Goal: Transaction & Acquisition: Purchase product/service

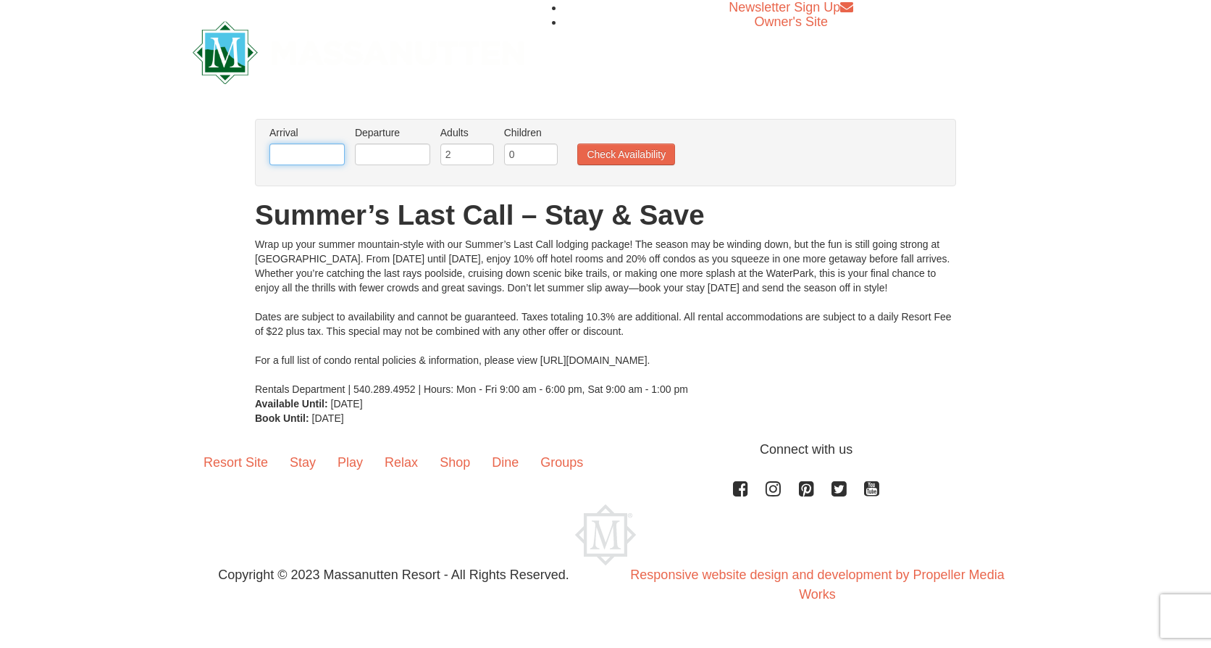
click at [330, 163] on input "text" at bounding box center [306, 154] width 75 height 22
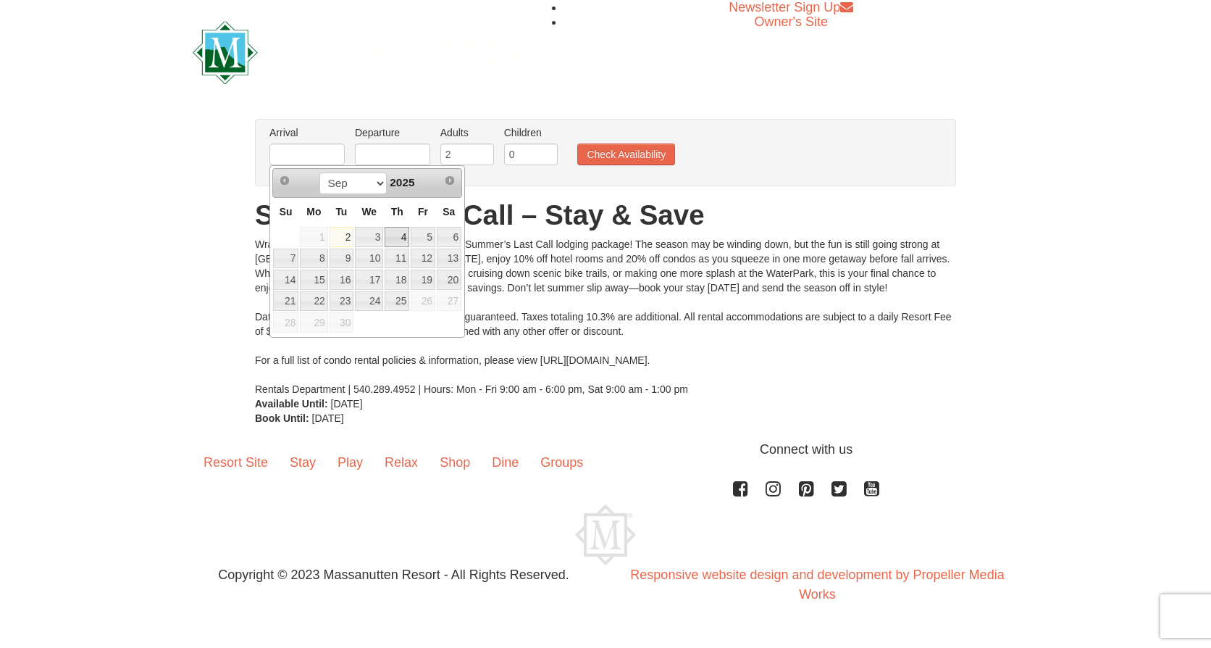
click at [395, 242] on link "4" at bounding box center [397, 237] width 25 height 20
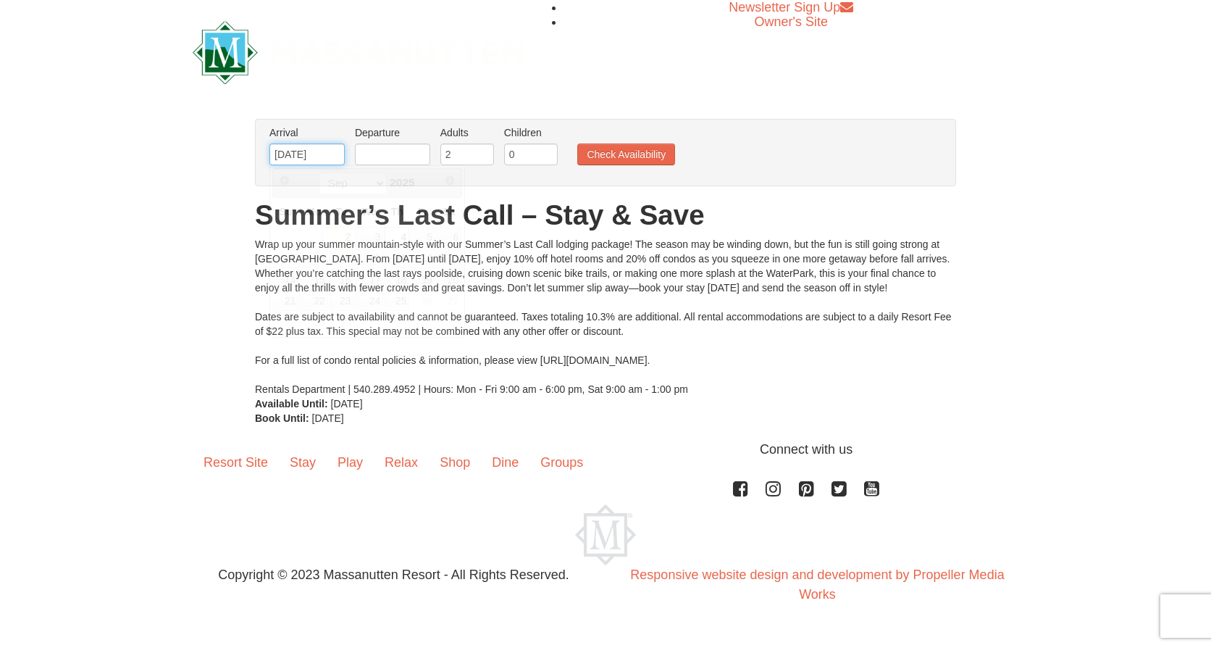
click at [335, 158] on input "[DATE]" at bounding box center [306, 154] width 75 height 22
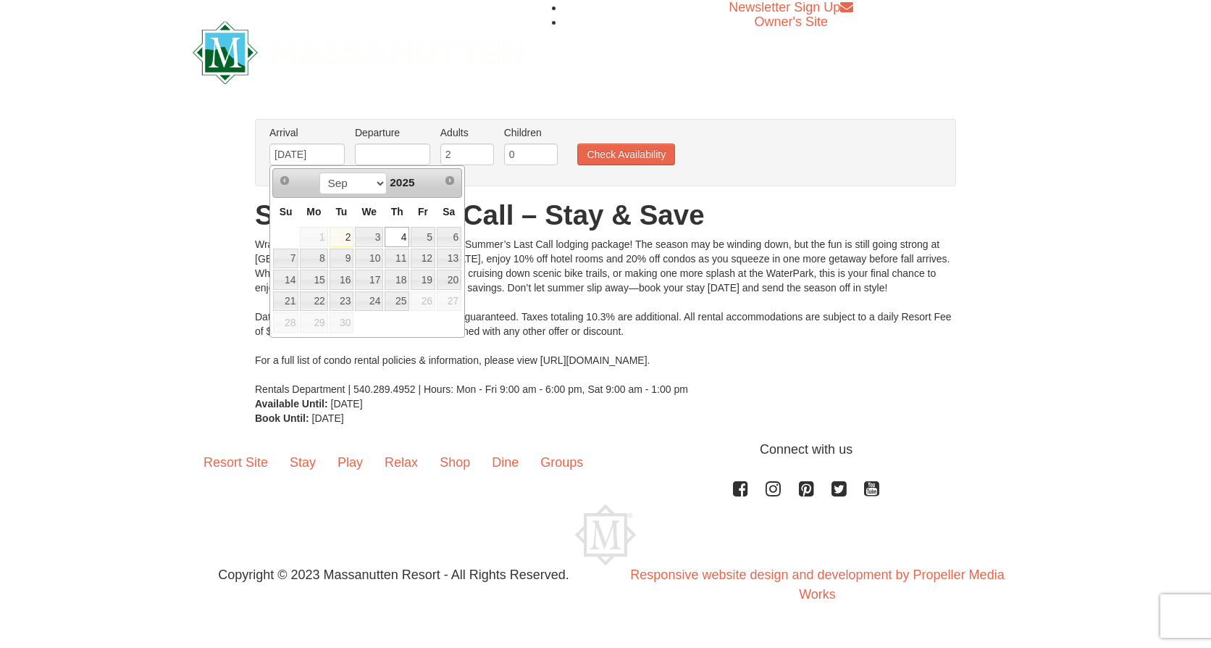
click at [348, 233] on link "2" at bounding box center [342, 237] width 25 height 20
type input "[DATE]"
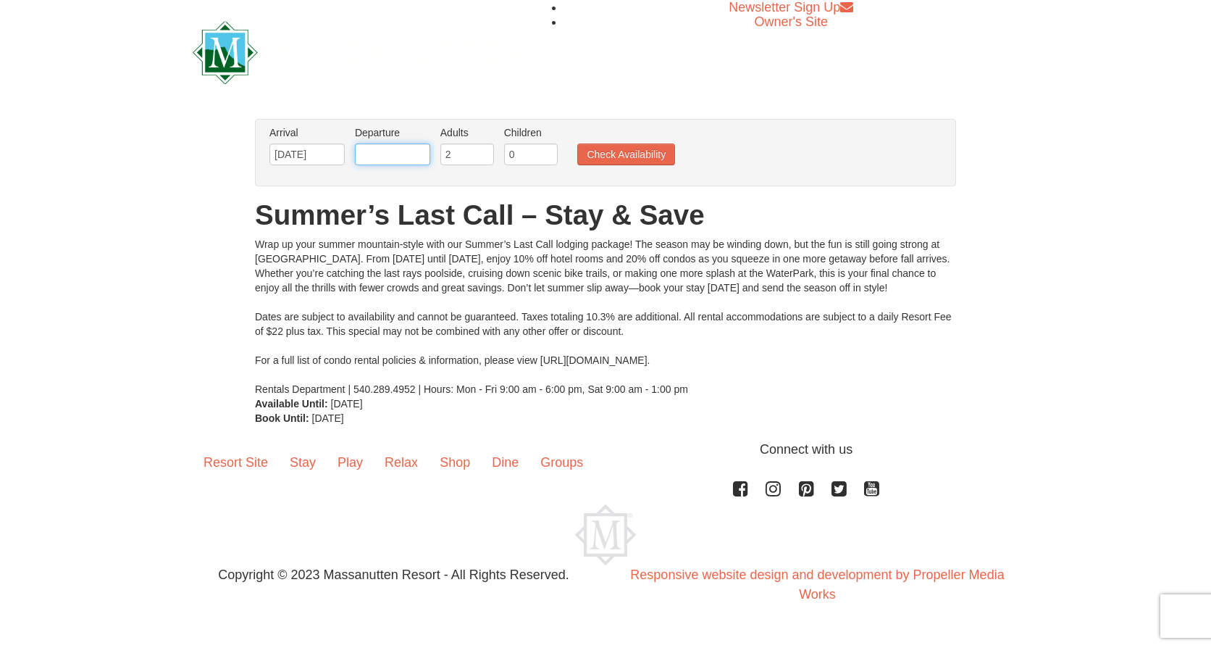
click at [392, 158] on input "text" at bounding box center [392, 154] width 75 height 22
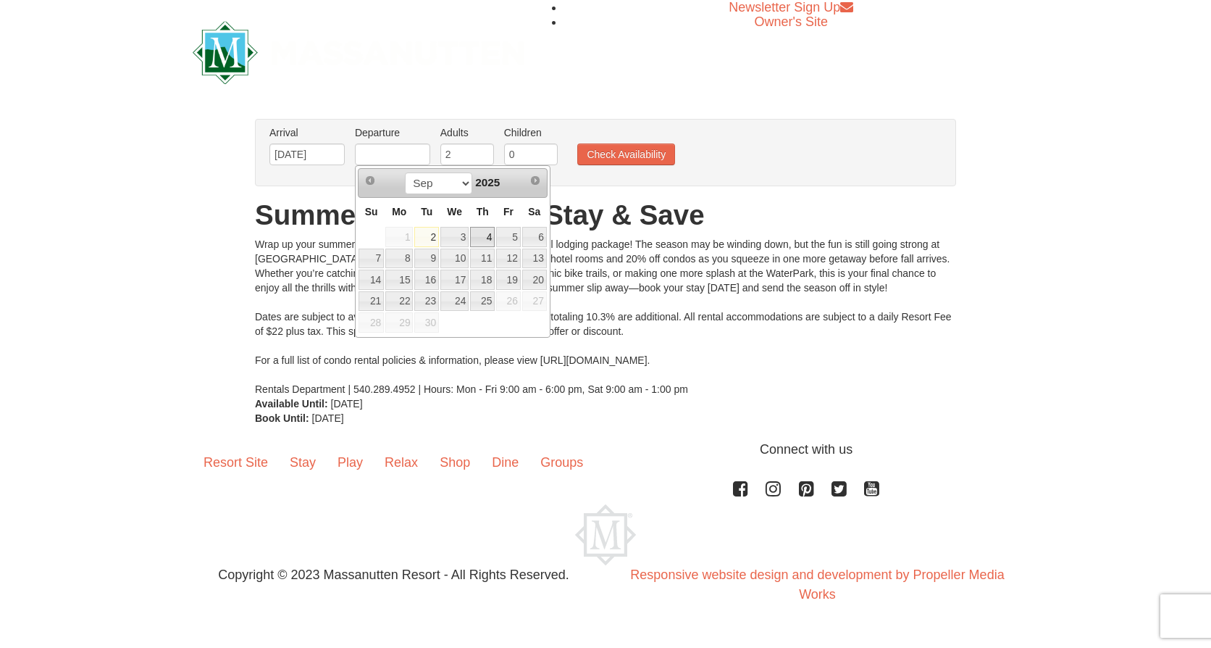
click at [474, 235] on link "4" at bounding box center [482, 237] width 25 height 20
type input "[DATE]"
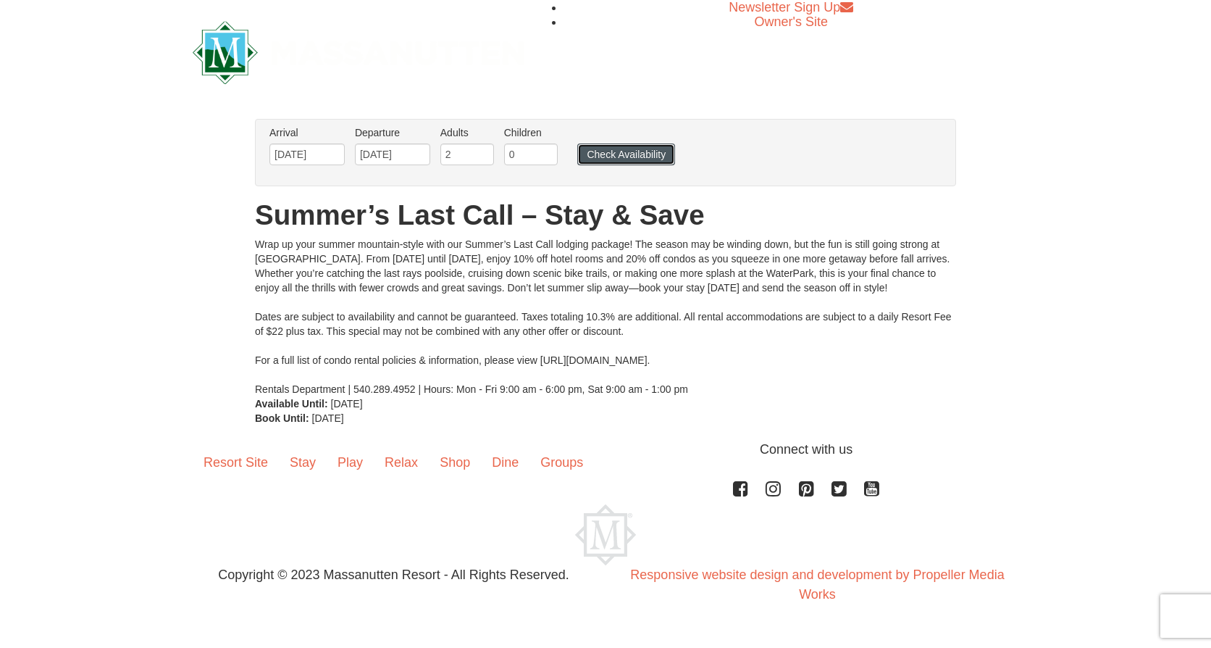
click at [605, 154] on button "Check Availability" at bounding box center [626, 154] width 98 height 22
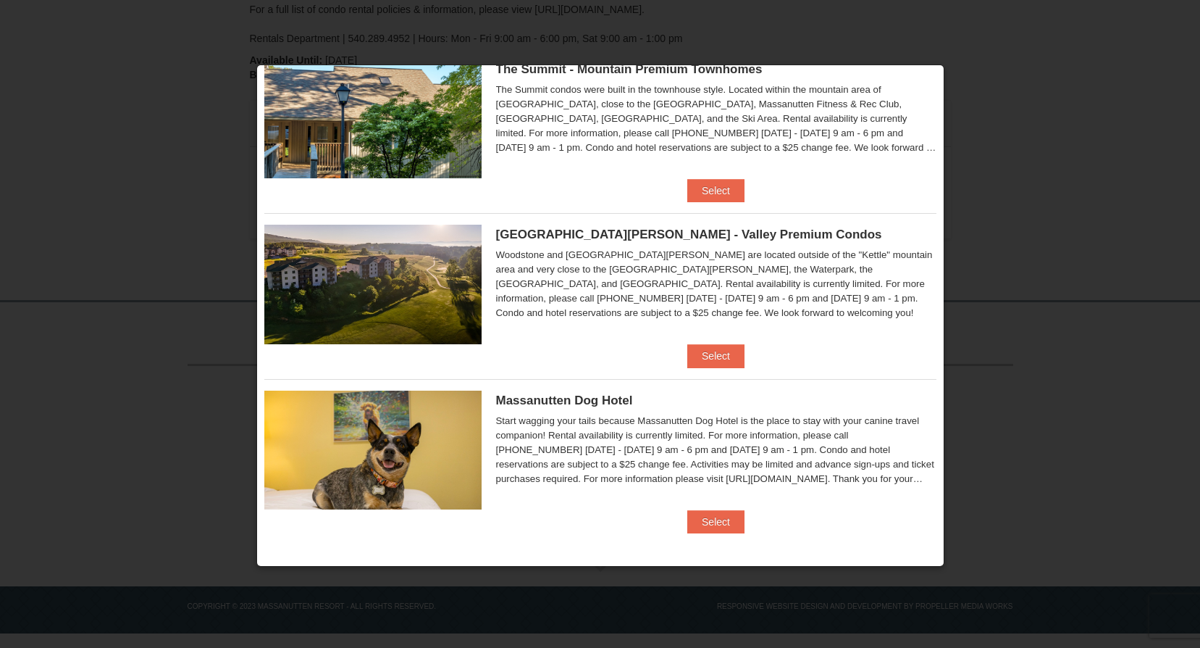
scroll to position [703, 0]
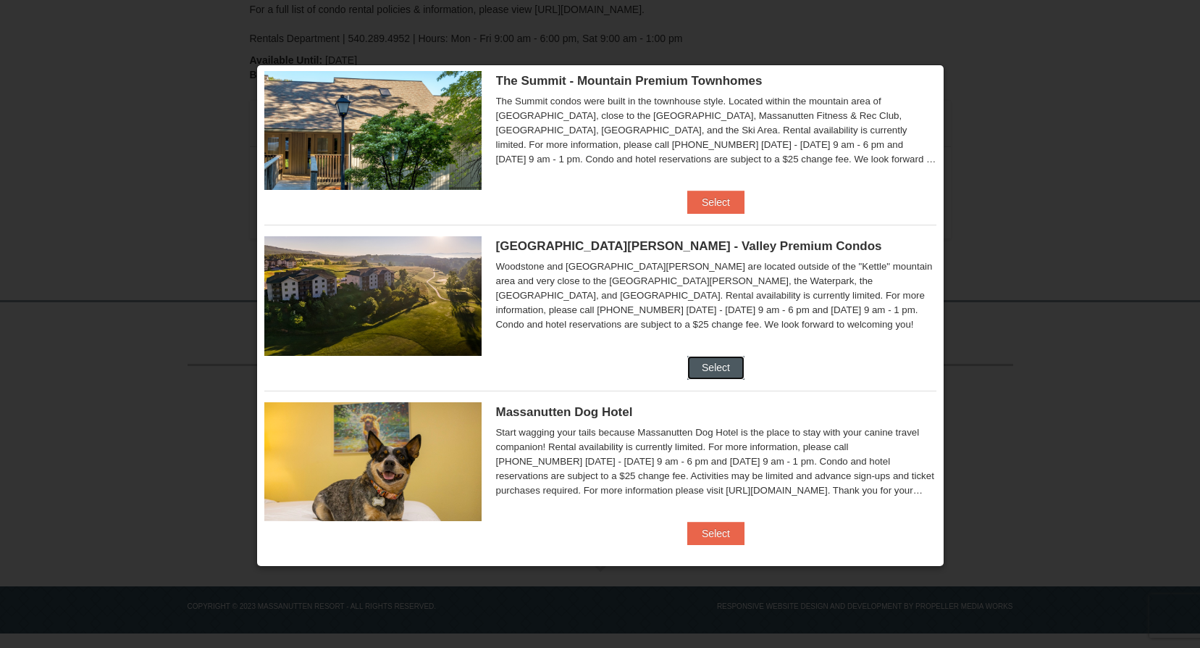
click at [722, 368] on button "Select" at bounding box center [715, 367] width 57 height 23
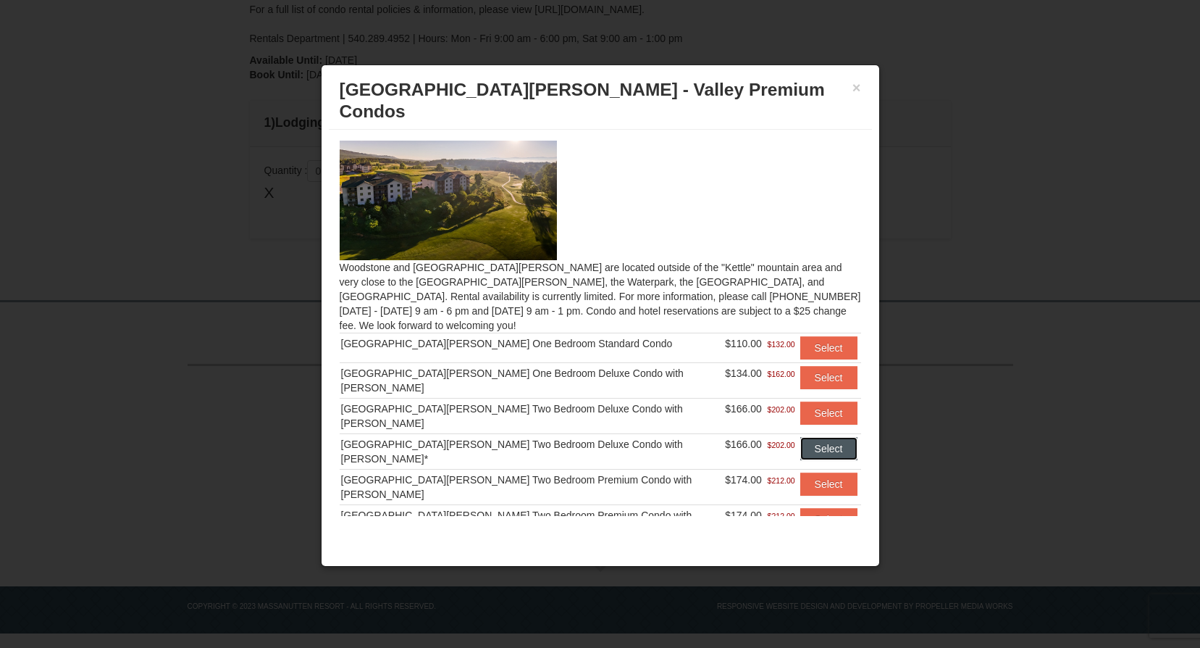
click at [800, 437] on button "Select" at bounding box center [828, 448] width 57 height 23
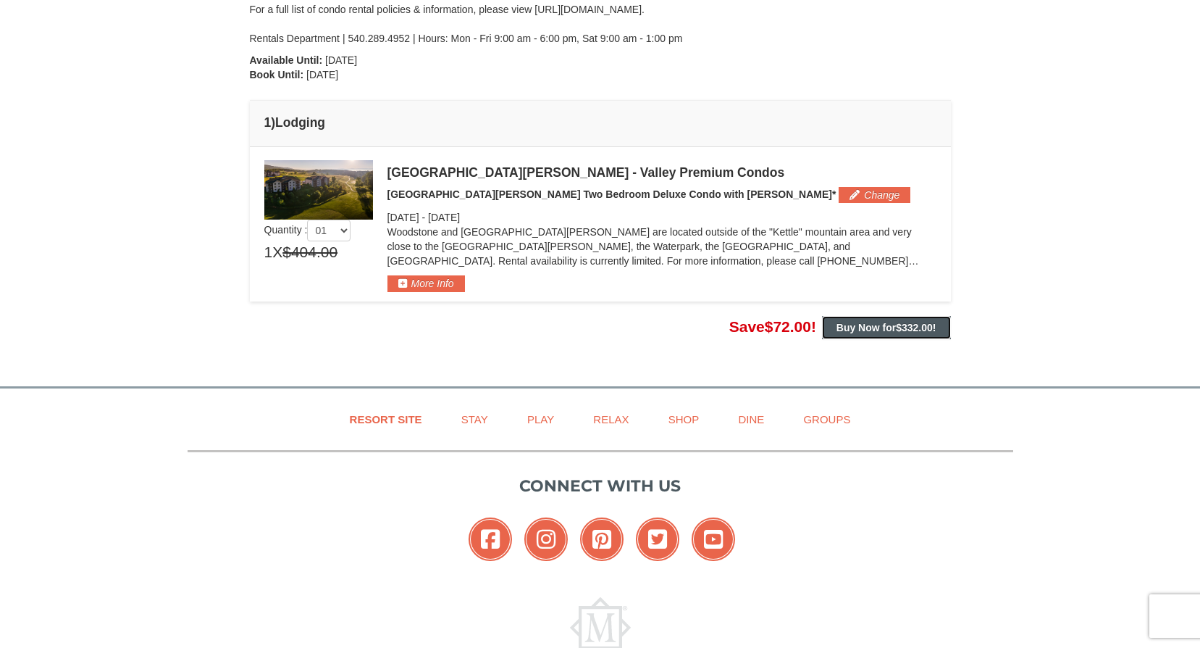
click at [841, 324] on strong "Buy Now for $332.00 !" at bounding box center [887, 328] width 100 height 12
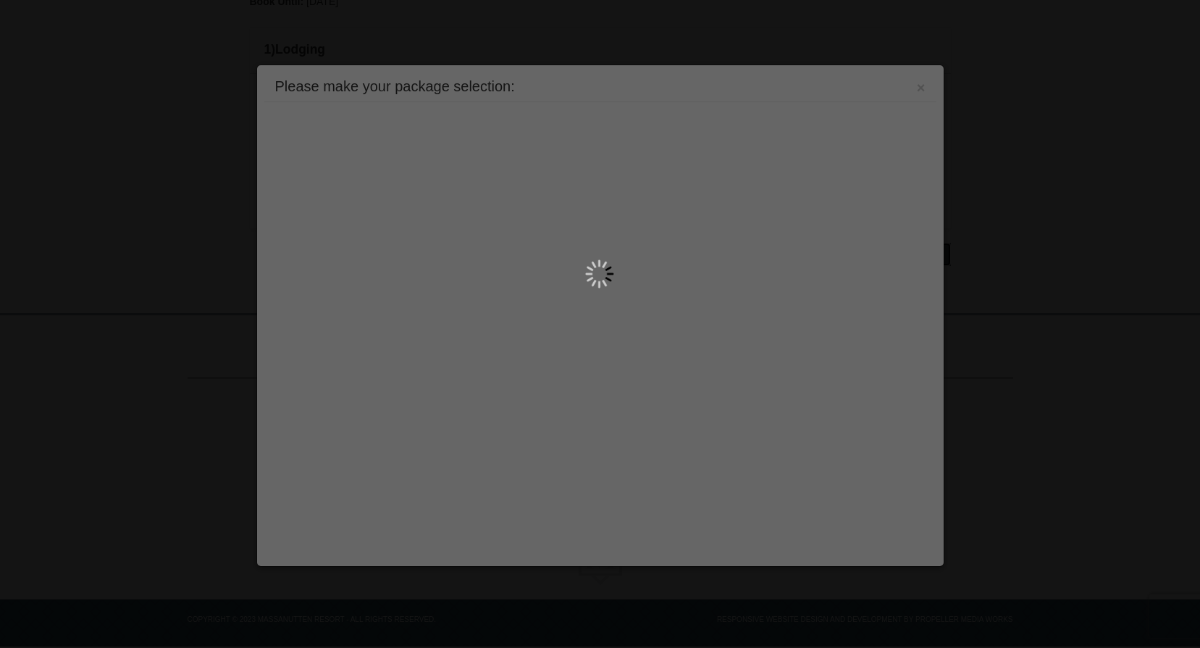
scroll to position [401, 0]
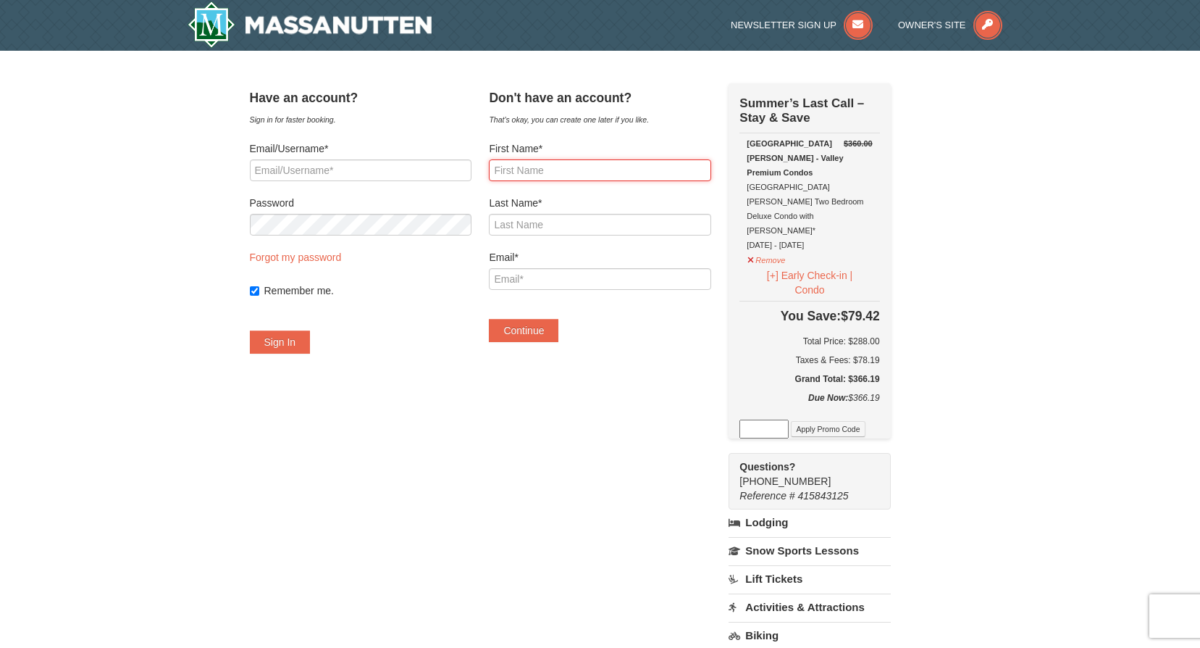
click at [546, 177] on input "First Name*" at bounding box center [600, 170] width 222 height 22
type input "R"
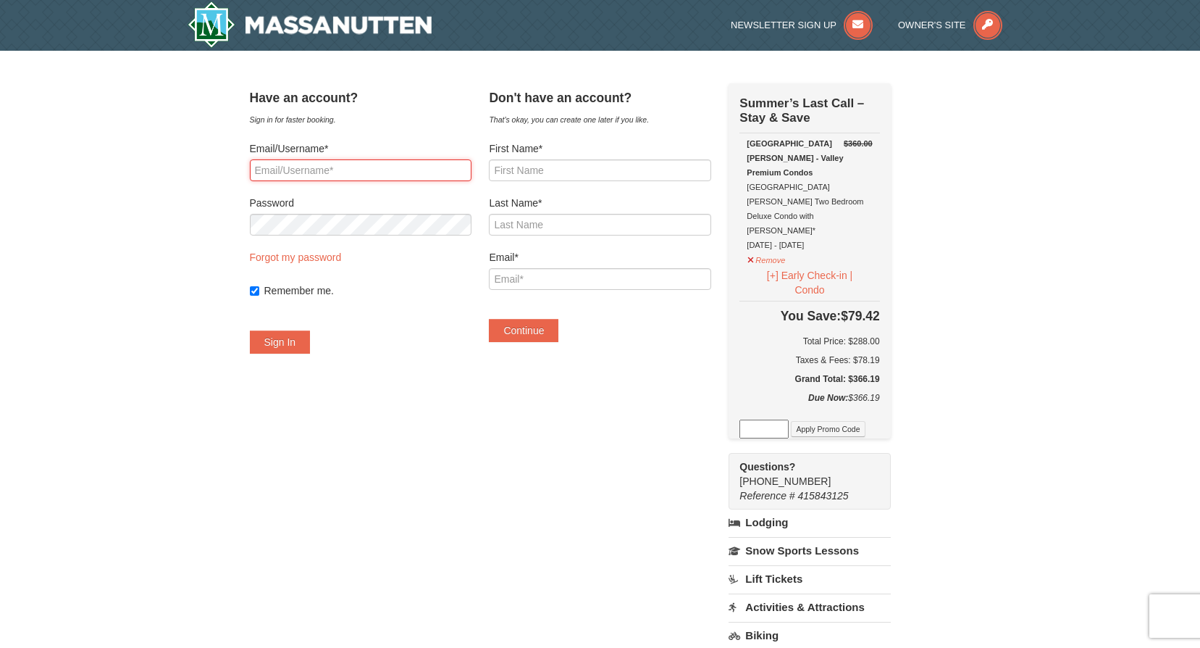
click at [421, 169] on input "Email/Username*" at bounding box center [361, 170] width 222 height 22
click at [364, 158] on div "Email/Username*" at bounding box center [361, 161] width 222 height 40
click at [355, 168] on input "Email/Username*" at bounding box center [361, 170] width 222 height 22
type input "OSMAN_ELKHALIFA@YAHOO.COM"
click at [309, 344] on button "Sign In" at bounding box center [280, 341] width 61 height 23
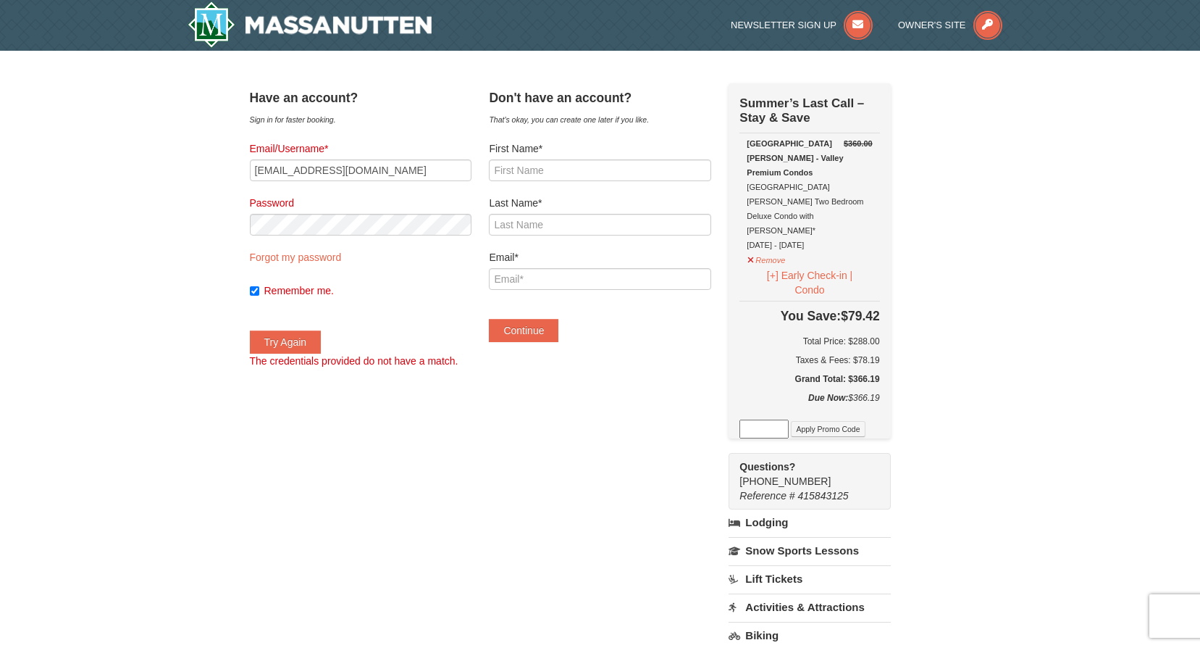
click at [626, 155] on label "First Name*" at bounding box center [600, 148] width 222 height 14
click at [626, 159] on input "First Name*" at bounding box center [600, 170] width 222 height 22
click at [630, 164] on input "First Name*" at bounding box center [600, 170] width 222 height 22
type input "Randa"
type input "Medani"
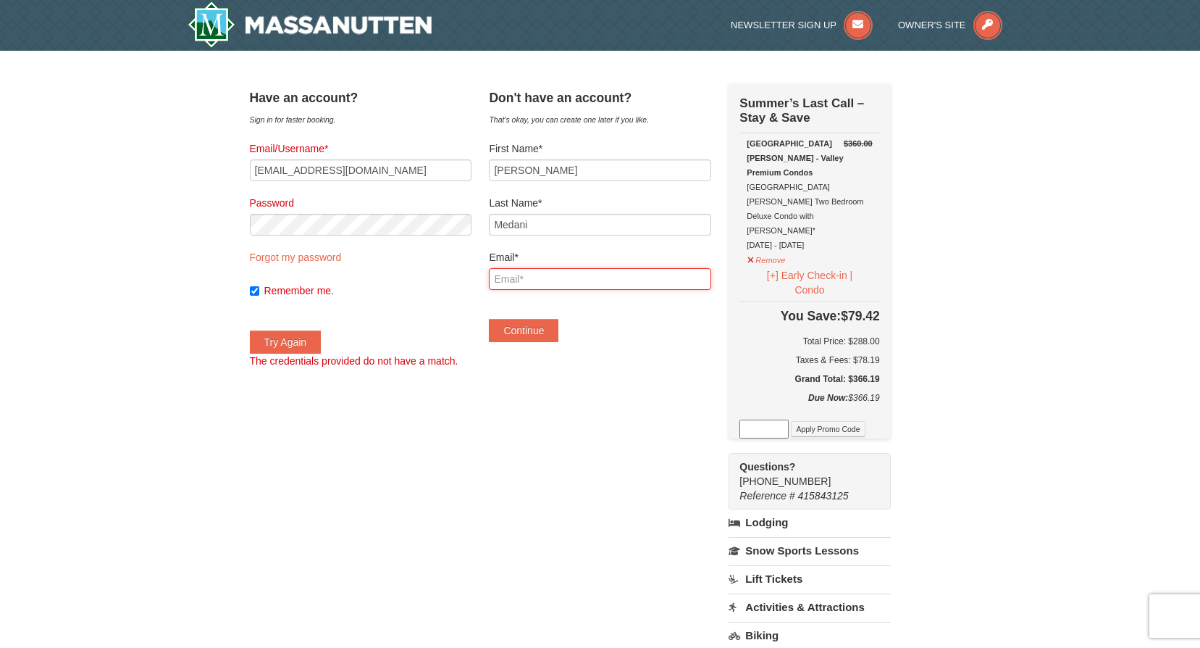
click at [616, 274] on input "Email*" at bounding box center [600, 279] width 222 height 22
type input "randa.medani01@gmail.com"
click at [542, 335] on button "Continue" at bounding box center [524, 330] width 70 height 23
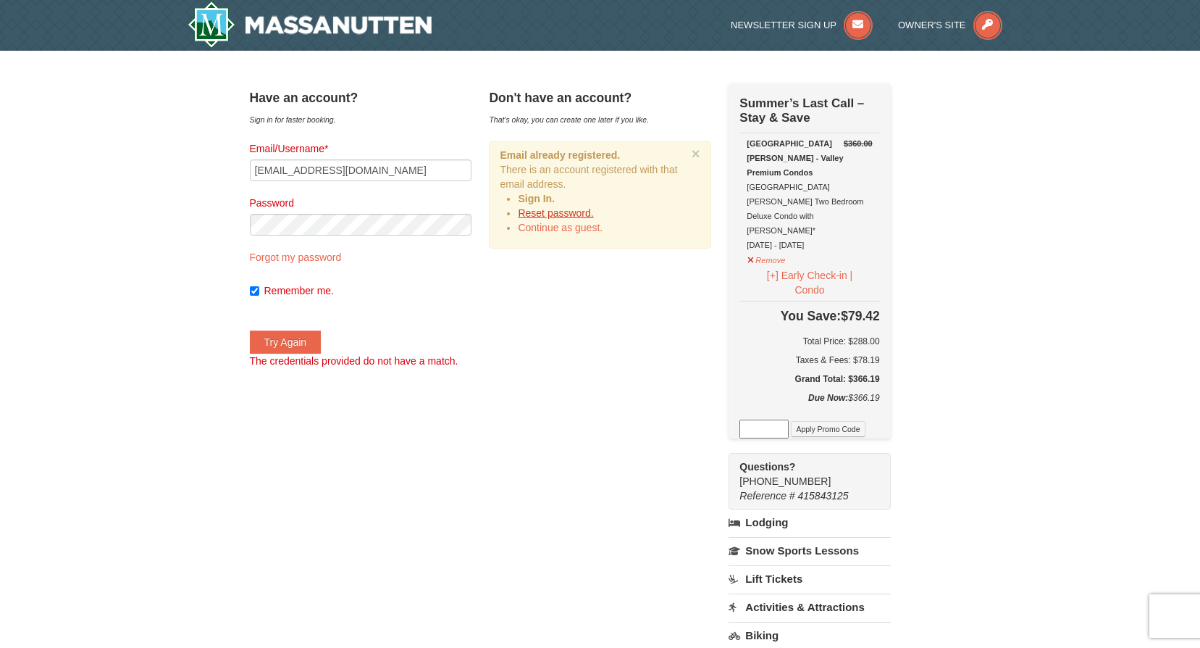
click at [565, 214] on link "Reset password." at bounding box center [555, 213] width 75 height 12
type input "OSMAN_ELKHALIFA@YAHOO.COM"
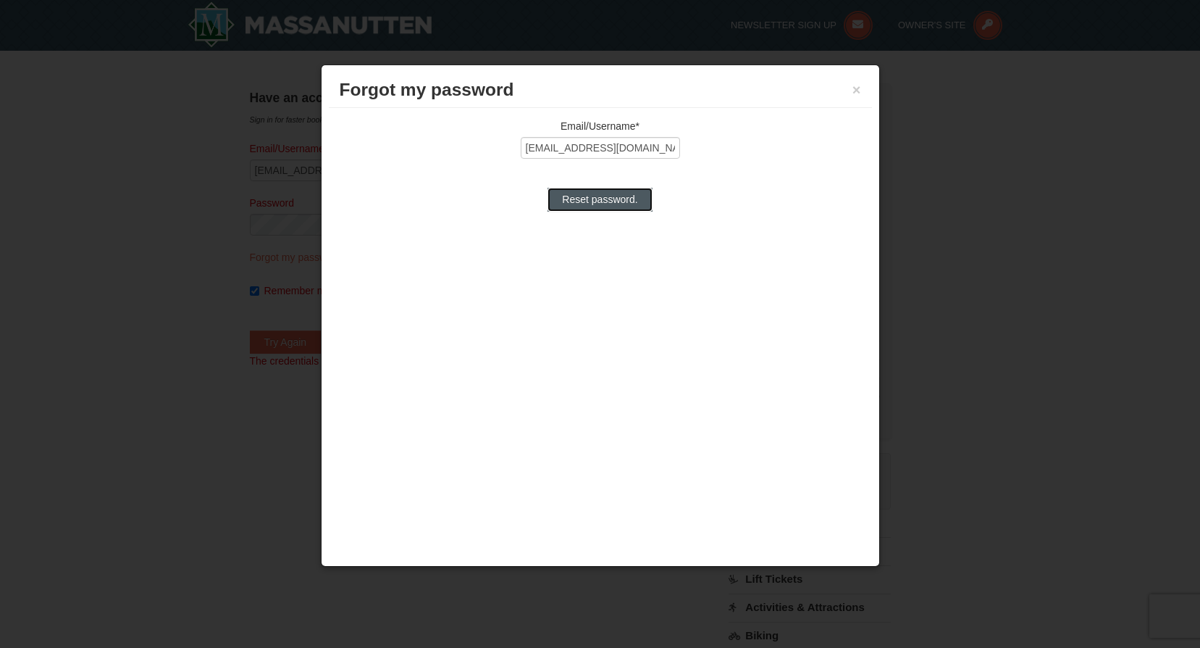
click at [601, 200] on input "Reset password." at bounding box center [600, 199] width 104 height 23
type input "Processing..."
type input "OSMAN_ELKHALIFA@YAHOO.COM"
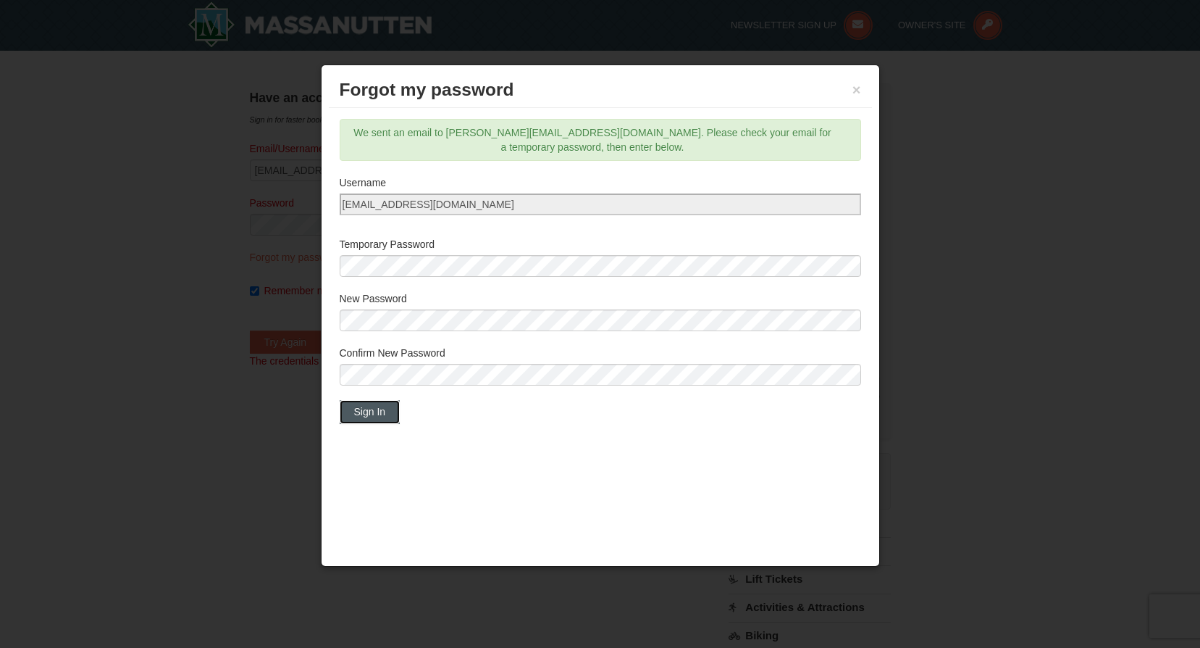
click at [349, 411] on button "Sign In" at bounding box center [370, 411] width 61 height 23
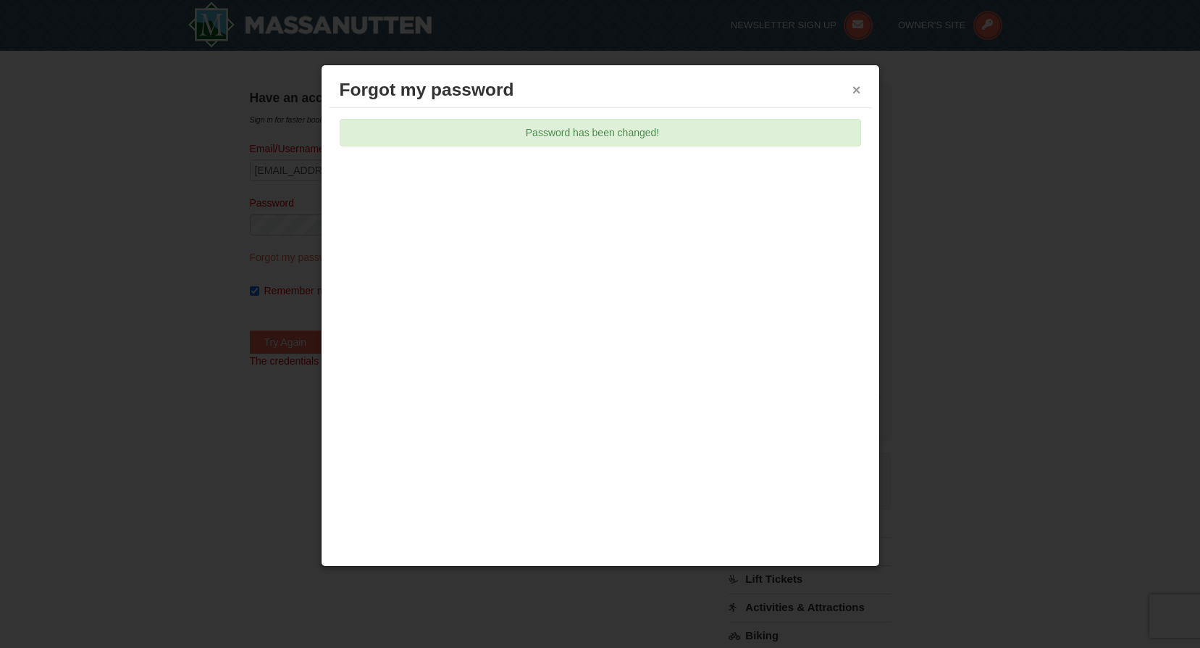
click at [859, 90] on button "×" at bounding box center [857, 90] width 9 height 14
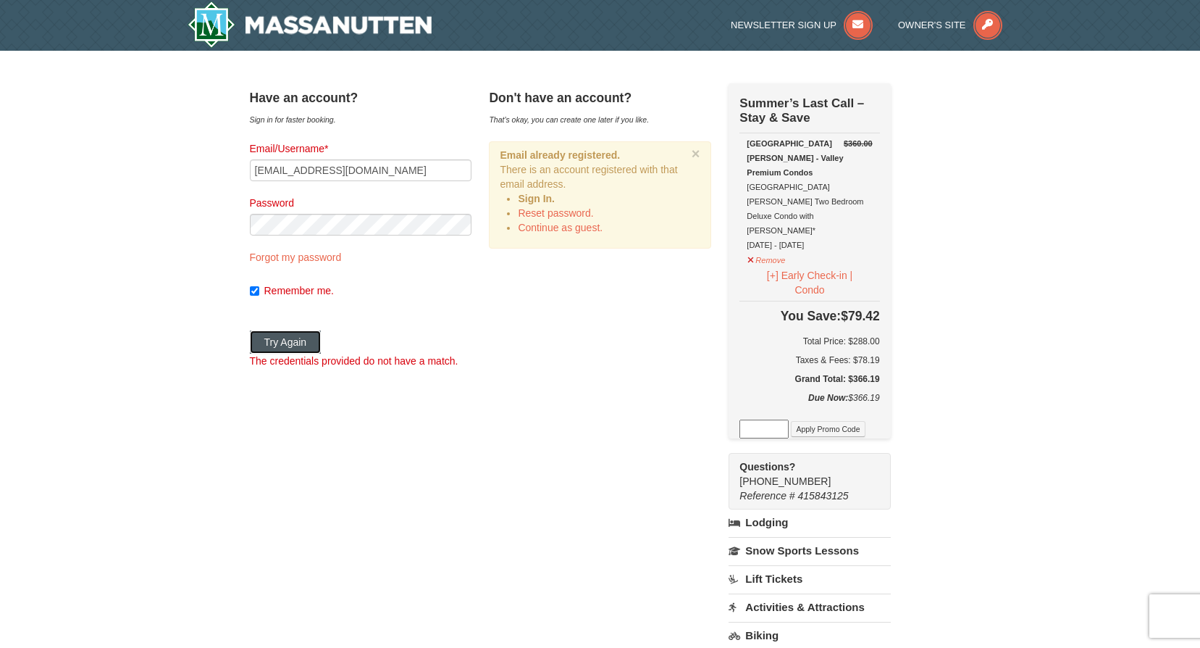
click at [297, 348] on button "Try Again" at bounding box center [286, 341] width 72 height 23
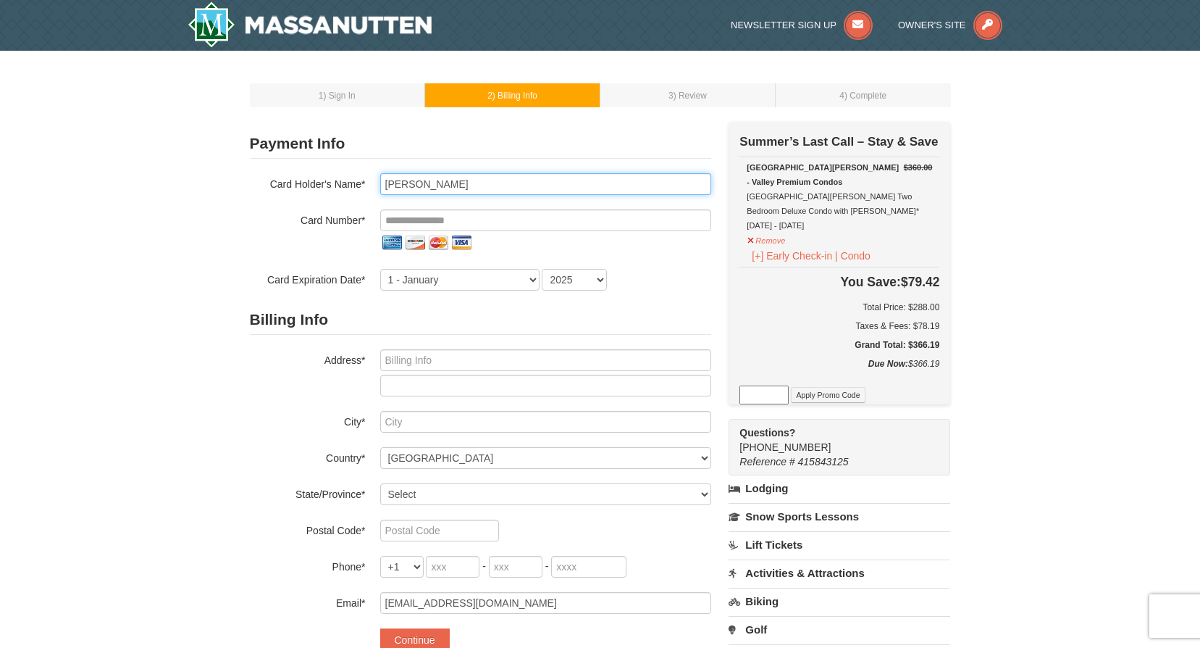
click at [553, 188] on input "Osman Elkhalifa" at bounding box center [545, 184] width 331 height 22
type input "O"
drag, startPoint x: 659, startPoint y: 167, endPoint x: 652, endPoint y: 175, distance: 10.9
click at [656, 170] on div "Payment Info Card To Use* New Card CVV* Card Holder's Name* Card Number* Card E…" at bounding box center [480, 210] width 461 height 162
click at [651, 177] on input "text" at bounding box center [545, 184] width 331 height 22
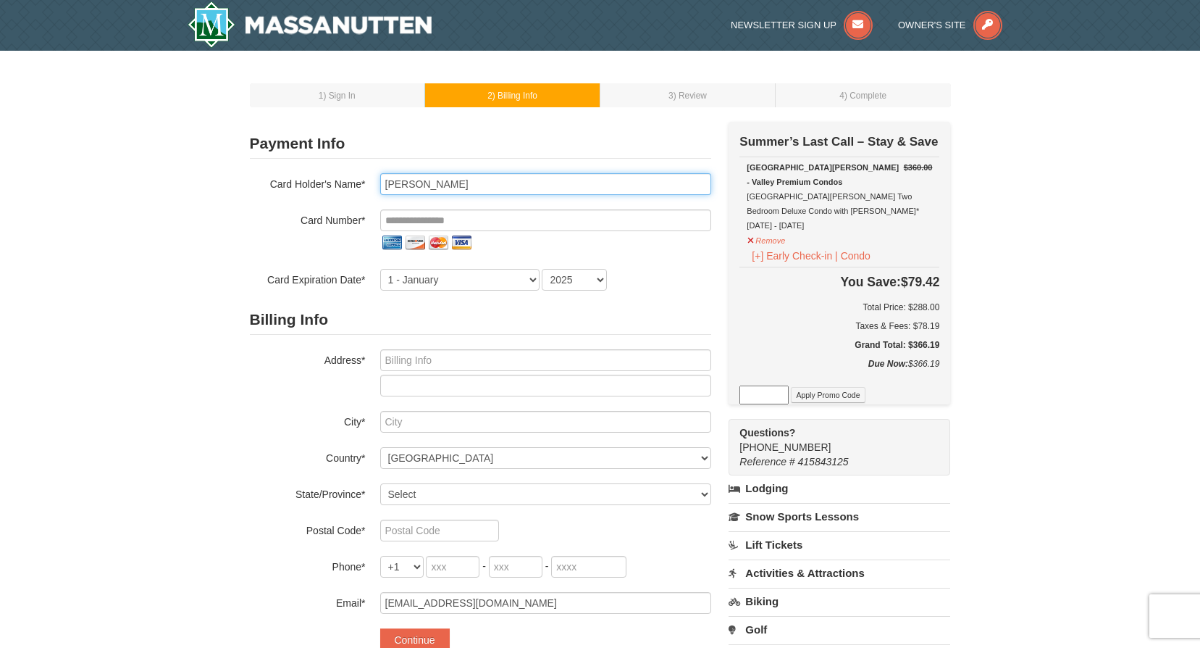
type input "John Cassetta"
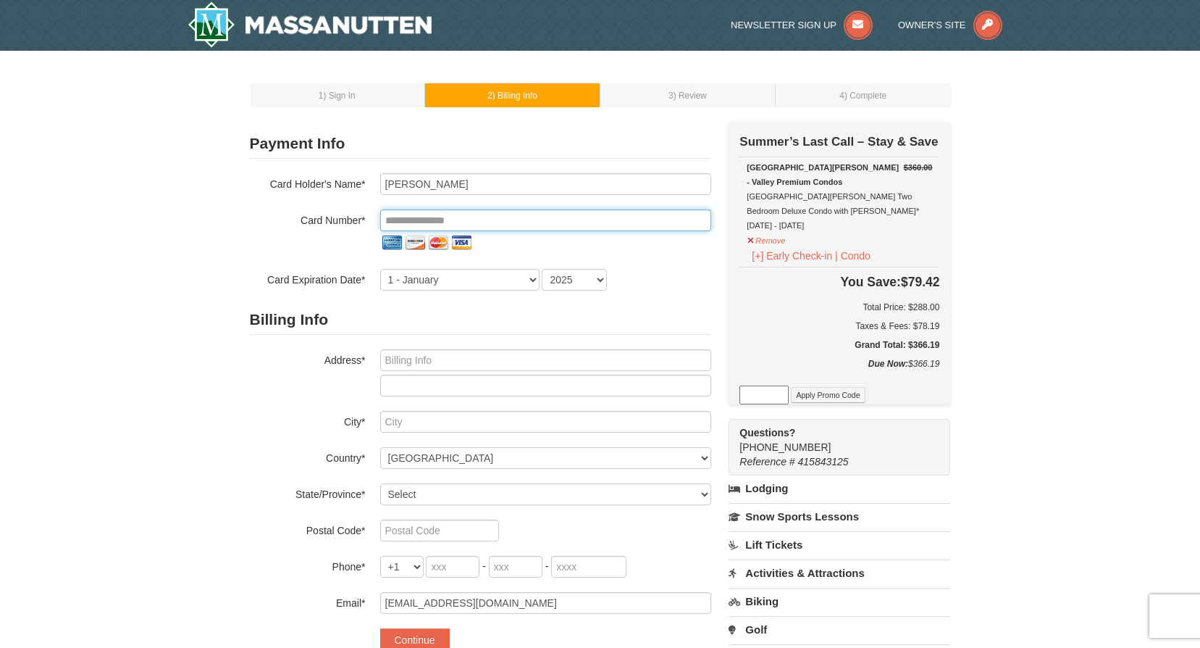
click at [625, 220] on input "tel" at bounding box center [545, 220] width 331 height 22
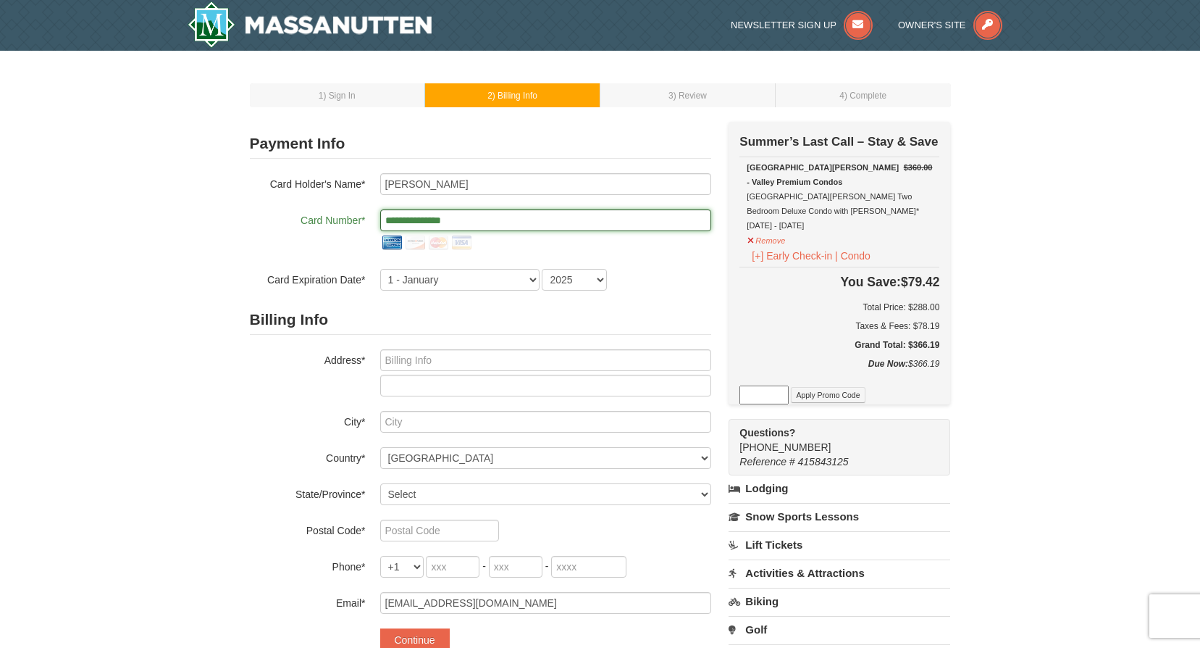
type input "**********"
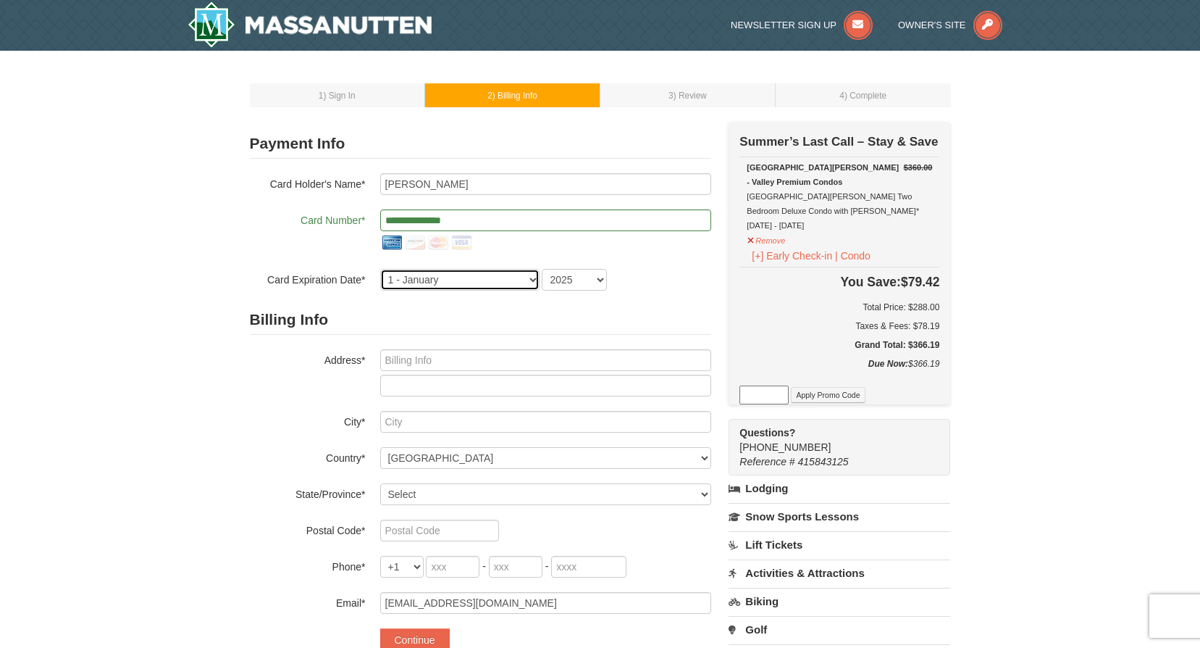
click at [514, 285] on select "1 - January 2 - February 3 - March 4 - April 5 - May 6 - June 7 - July 8 - Augu…" at bounding box center [459, 280] width 159 height 22
select select "10"
click at [380, 269] on select "1 - January 2 - February 3 - March 4 - April 5 - May 6 - June 7 - July 8 - Augu…" at bounding box center [459, 280] width 159 height 22
click at [598, 281] on select "2025 2026 2027 2028 2029 2030 2031 2032 2033 2034" at bounding box center [574, 280] width 65 height 22
select select "2027"
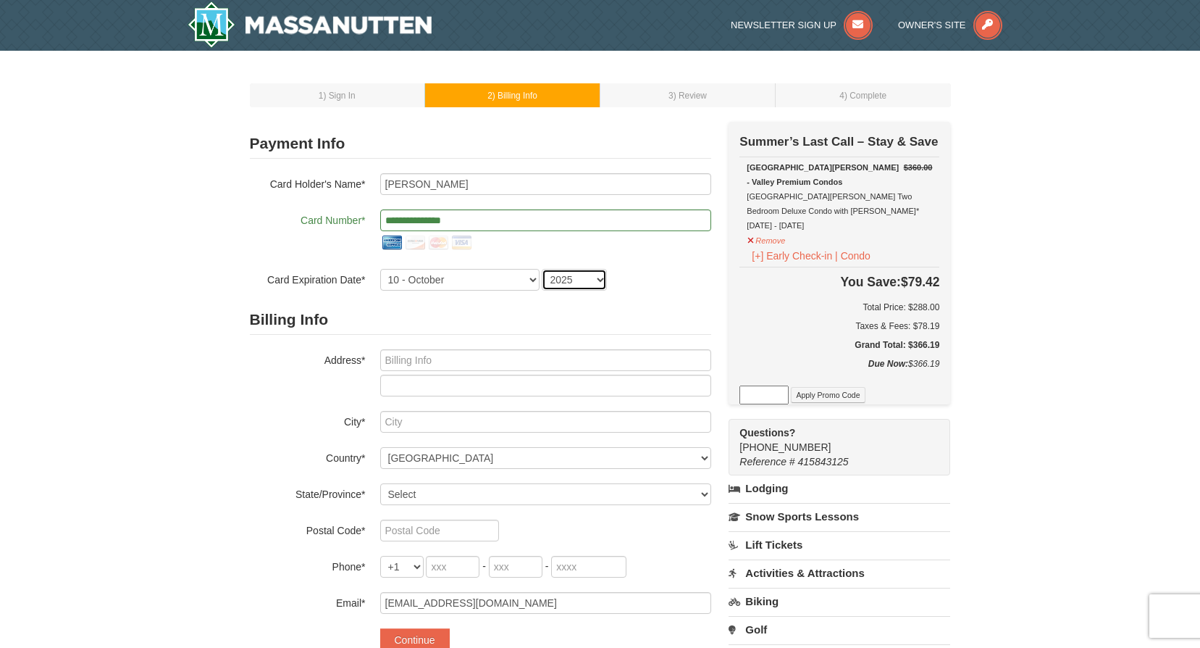
click at [542, 269] on select "2025 2026 2027 2028 2029 2030 2031 2032 2033 2034" at bounding box center [574, 280] width 65 height 22
click at [459, 361] on input "text" at bounding box center [545, 360] width 331 height 22
type input "3707 E. Bennedict Road"
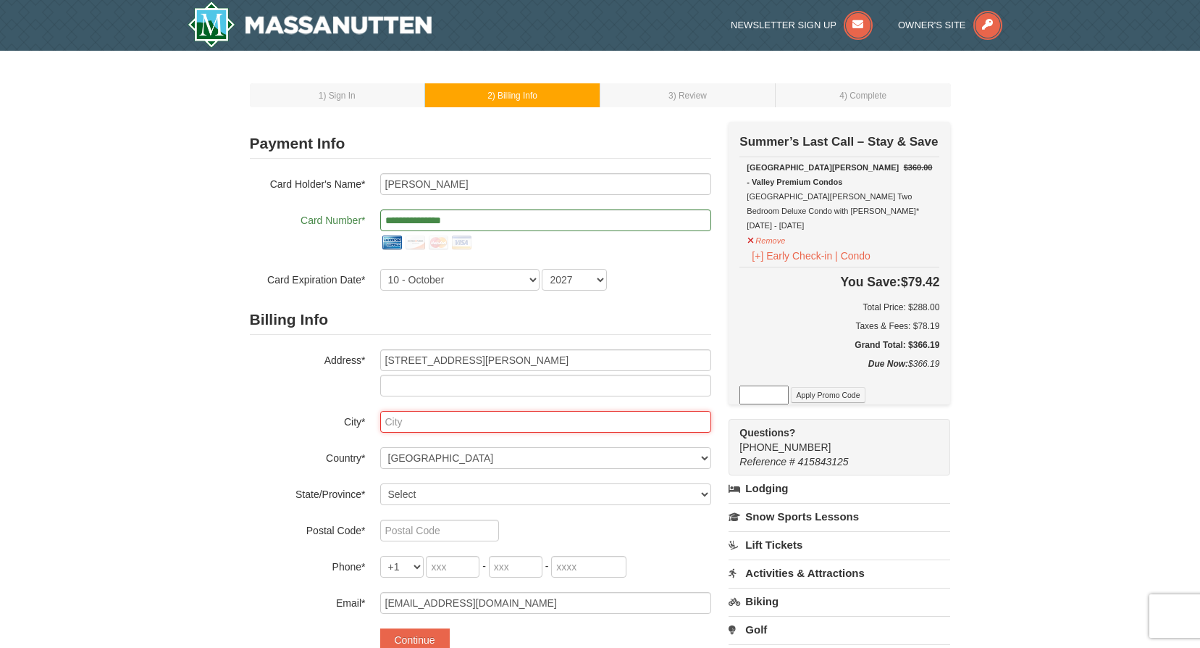
drag, startPoint x: 630, startPoint y: 423, endPoint x: 640, endPoint y: 406, distance: 19.8
click at [631, 422] on input "text" at bounding box center [545, 422] width 331 height 22
type input "Fredricksburg"
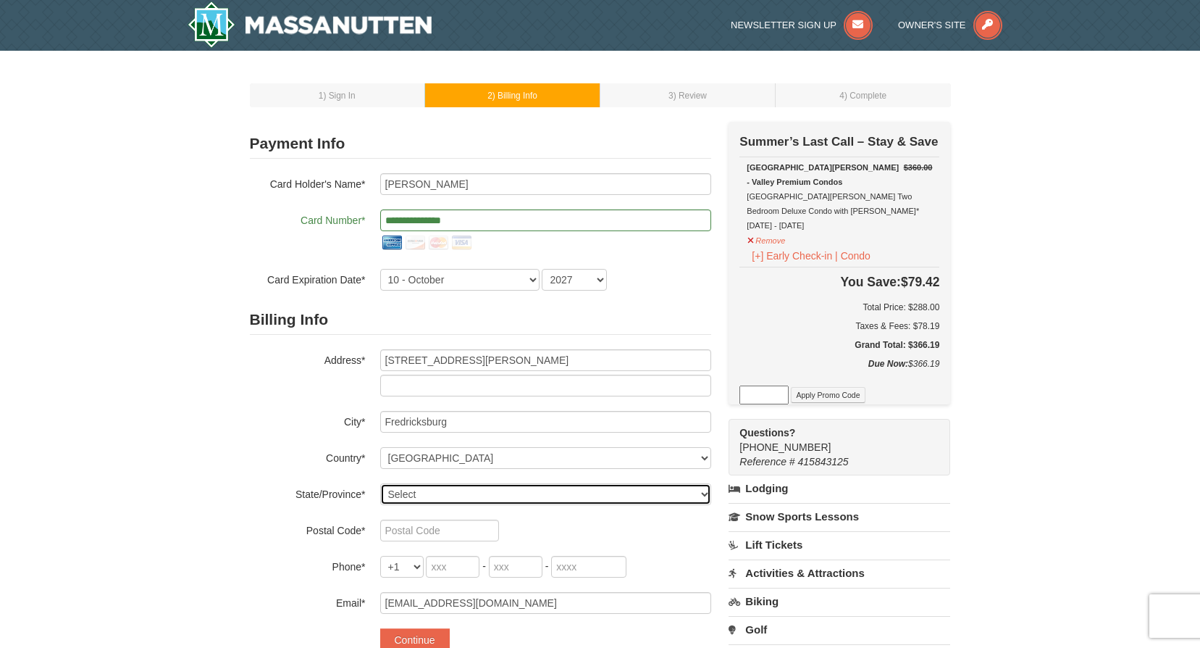
click at [538, 492] on select "Select Alabama Alaska American Samoa Arizona Arkansas California Colorado Conne…" at bounding box center [545, 494] width 331 height 22
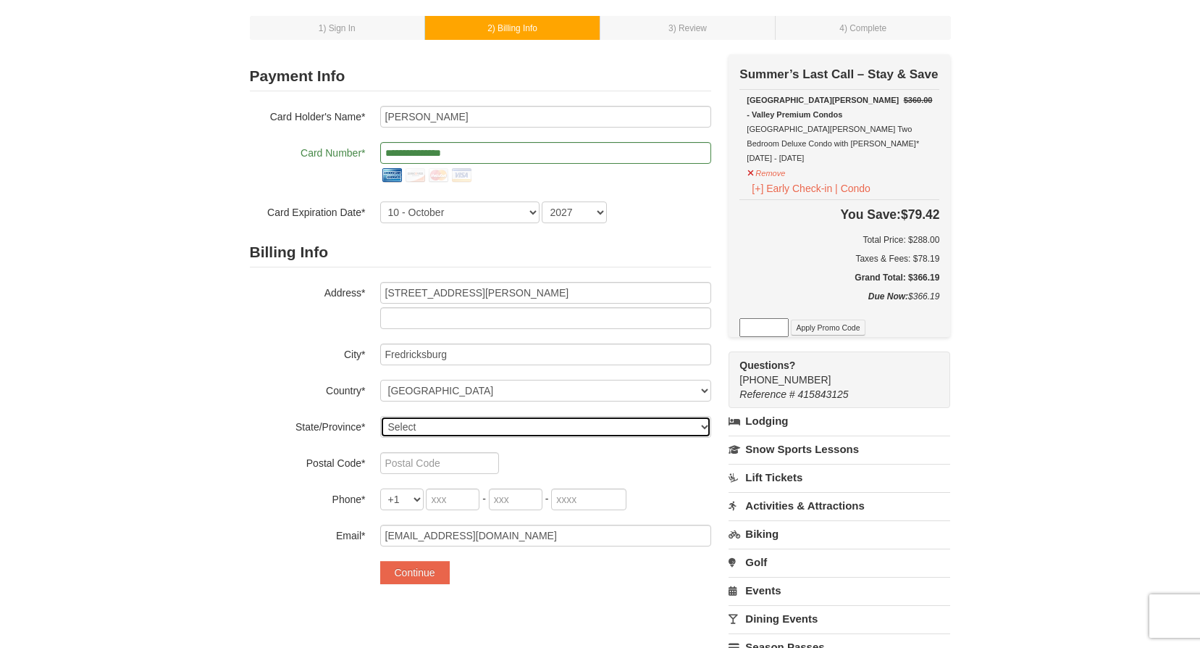
scroll to position [145, 0]
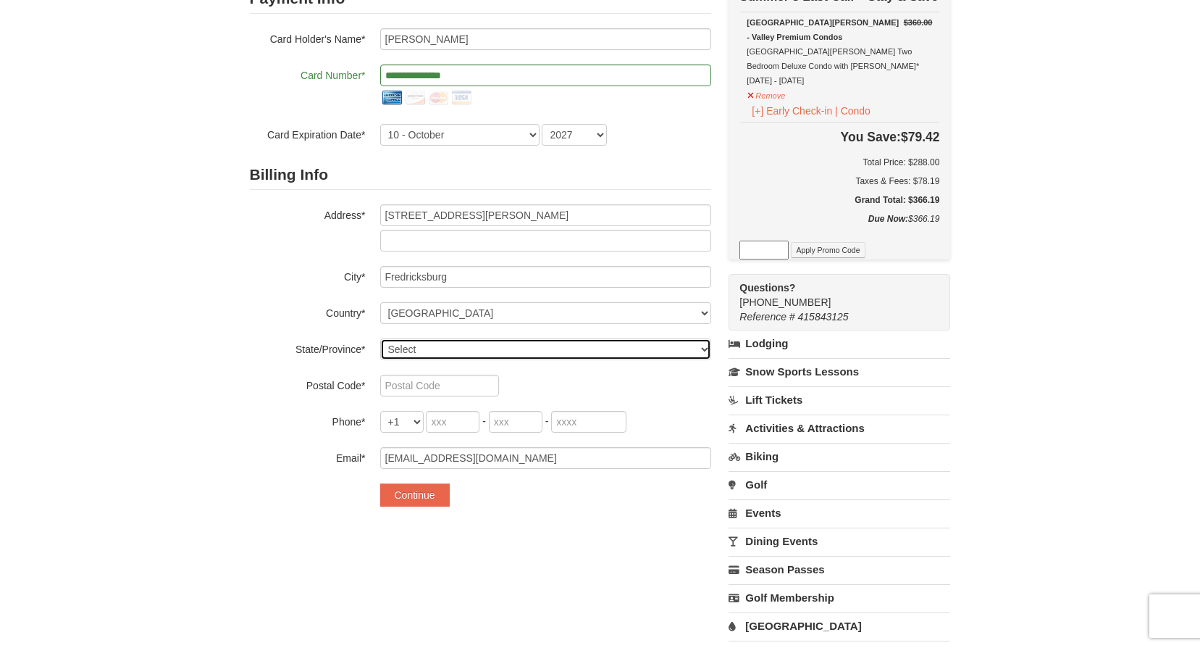
click at [522, 341] on select "Select Alabama Alaska American Samoa Arizona Arkansas California Colorado Conne…" at bounding box center [545, 349] width 331 height 22
select select "VA"
click at [380, 338] on select "Select Alabama Alaska American Samoa Arizona Arkansas California Colorado Conne…" at bounding box center [545, 349] width 331 height 22
click at [446, 395] on input "text" at bounding box center [439, 386] width 119 height 22
type input "22408"
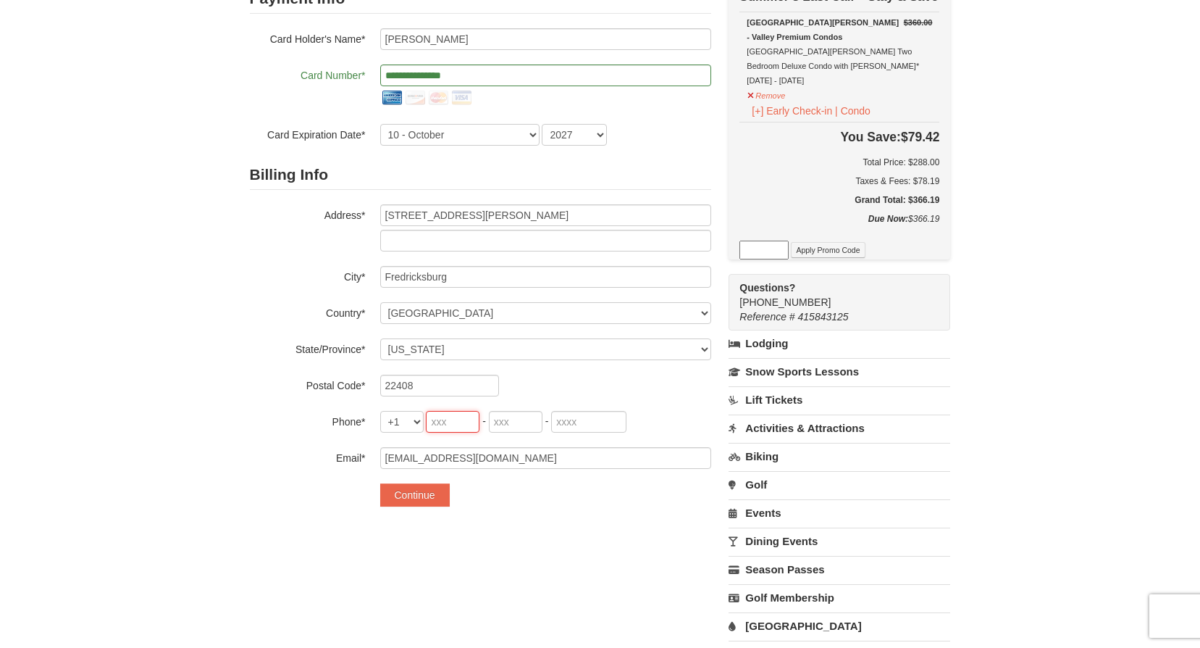
click at [438, 413] on input "tel" at bounding box center [453, 422] width 54 height 22
type input "540"
type input "287"
type input "1713"
drag, startPoint x: 408, startPoint y: 498, endPoint x: 633, endPoint y: 453, distance: 229.7
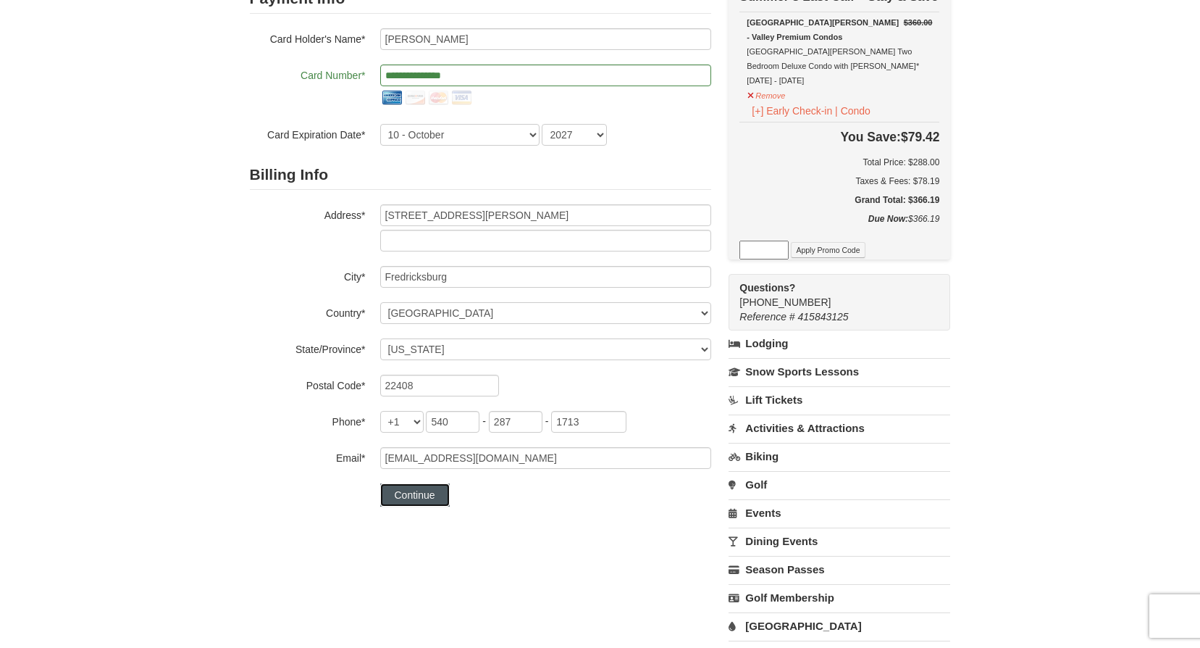
click at [645, 453] on form "**********" at bounding box center [480, 245] width 461 height 522
drag, startPoint x: 546, startPoint y: 456, endPoint x: 164, endPoint y: 457, distance: 381.8
click at [164, 457] on div "1 ) Sign In 2 ) Billing Info 3 ) Review ) Complete ×" at bounding box center [600, 310] width 1200 height 808
type input "johncassetta22@gmail.com"
